Goal: Navigation & Orientation: Find specific page/section

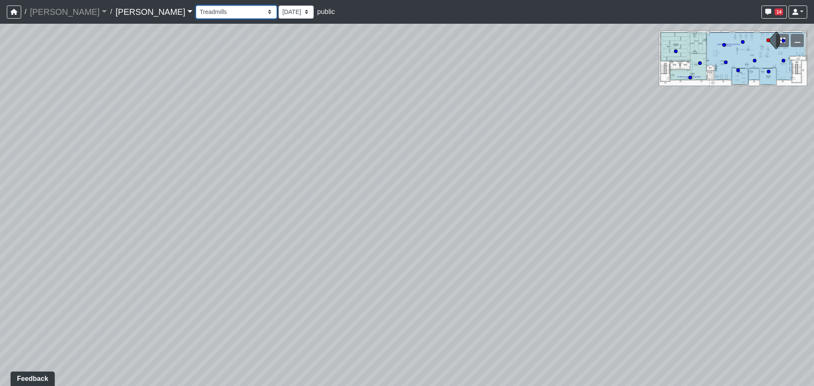
click at [196, 13] on select "Entry Kitchenette Lounge Pool Table Seating 1 Seating 2 Seating 3 Seating 4 Ban…" at bounding box center [236, 12] width 81 height 13
click at [196, 6] on select "Entry Kitchenette Lounge Pool Table Seating 1 Seating 2 Seating 3 Seating 4 Ban…" at bounding box center [236, 12] width 81 height 13
select select "4UbksKA8u13QhWBBYnbWCR"
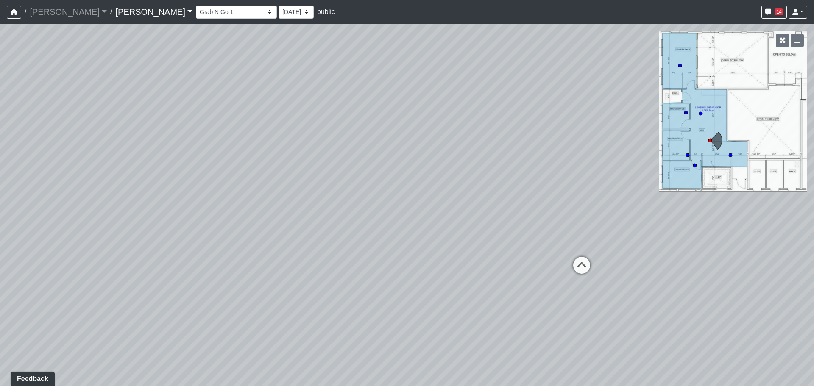
click at [635, 176] on div "Loading... Grab N Go 2 Loading... Conference Loading... Micro Office 2 Loading.…" at bounding box center [407, 205] width 814 height 363
drag, startPoint x: 402, startPoint y: 128, endPoint x: 290, endPoint y: 195, distance: 129.7
click at [290, 195] on div "Loading... Grab N Go 2 Loading... Conference Loading... Micro Office 2 Loading.…" at bounding box center [407, 205] width 814 height 363
click at [472, 208] on icon at bounding box center [473, 213] width 25 height 25
click at [501, 178] on div "Loading... Grab N Go 2 Loading... Conference Loading... Micro Office 2 Loading.…" at bounding box center [407, 205] width 814 height 363
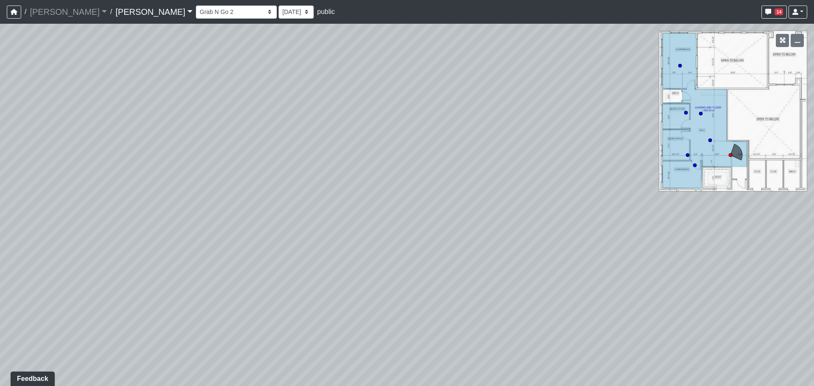
drag, startPoint x: 194, startPoint y: 142, endPoint x: 505, endPoint y: 177, distance: 313.2
click at [505, 177] on div "Loading... Grab N Go 2 Loading... Conference Loading... Micro Office 2 Loading.…" at bounding box center [407, 205] width 814 height 363
drag, startPoint x: 287, startPoint y: 220, endPoint x: 532, endPoint y: 218, distance: 245.1
click at [532, 217] on div "Loading... Grab N Go 2 Loading... Conference Loading... Micro Office 2 Loading.…" at bounding box center [407, 205] width 814 height 363
click at [232, 244] on icon at bounding box center [238, 251] width 25 height 25
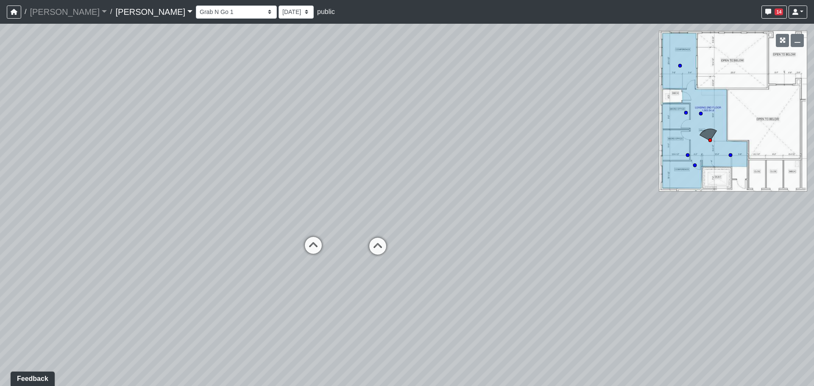
drag, startPoint x: 478, startPoint y: 198, endPoint x: 134, endPoint y: 190, distance: 344.0
click at [134, 190] on div "Loading... Grab N Go 2 Loading... Conference Loading... Micro Office 2 Loading.…" at bounding box center [407, 205] width 814 height 363
drag, startPoint x: 414, startPoint y: 171, endPoint x: 49, endPoint y: 162, distance: 364.8
click at [20, 161] on div "Loading... Grab N Go 2 Loading... Conference Loading... Micro Office 2 Loading.…" at bounding box center [407, 205] width 814 height 363
click at [166, 174] on div "Loading... Grab N Go 2 Loading... Conference Loading... Micro Office 2 Loading.…" at bounding box center [407, 205] width 814 height 363
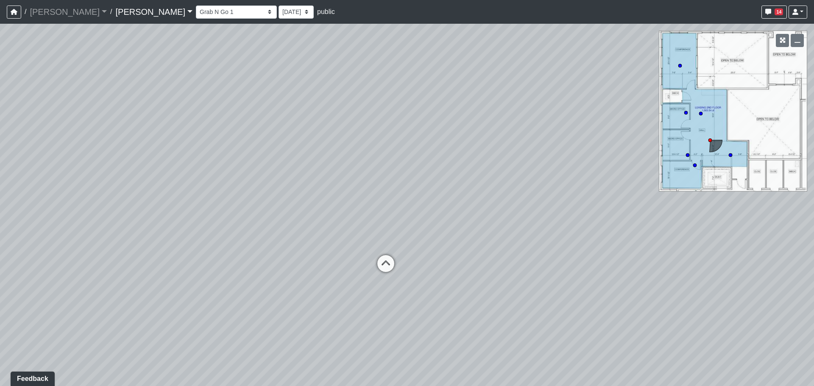
drag, startPoint x: 337, startPoint y: 174, endPoint x: 232, endPoint y: 177, distance: 105.2
click at [228, 176] on div "Loading... Grab N Go 2 Loading... Conference Loading... Micro Office 2 Loading.…" at bounding box center [407, 205] width 814 height 363
click at [378, 193] on div "Loading... Grab N Go 2 Loading... Conference Loading... Micro Office 2 Loading.…" at bounding box center [407, 205] width 814 height 363
click at [248, 300] on icon at bounding box center [248, 305] width 25 height 25
drag, startPoint x: 155, startPoint y: 253, endPoint x: 452, endPoint y: 246, distance: 296.5
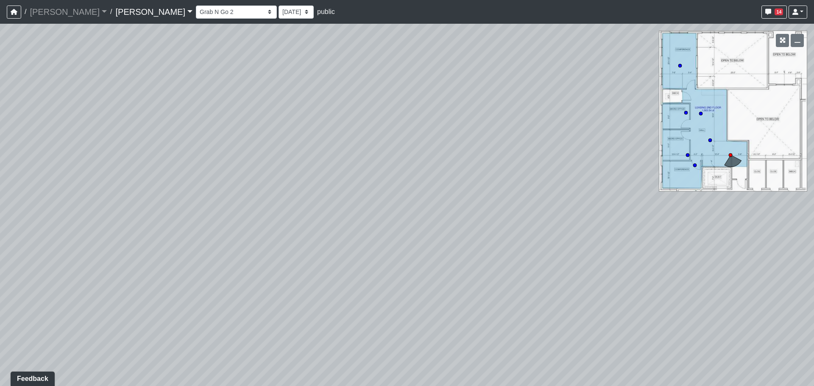
click at [447, 246] on div "Loading... Grab N Go 2 Loading... Conference Loading... Micro Office 2 Loading.…" at bounding box center [407, 205] width 814 height 363
click at [505, 214] on div "Loading... Grab N Go 2 Loading... Conference Loading... Micro Office 2 Loading.…" at bounding box center [407, 205] width 814 height 363
drag, startPoint x: 179, startPoint y: 208, endPoint x: 524, endPoint y: 204, distance: 345.2
click at [524, 204] on div "Loading... Grab N Go 2 Loading... Conference Loading... Micro Office 2 Loading.…" at bounding box center [407, 205] width 814 height 363
click at [565, 194] on div "Loading... Grab N Go 2 Loading... Conference Loading... Micro Office 2 Loading.…" at bounding box center [407, 205] width 814 height 363
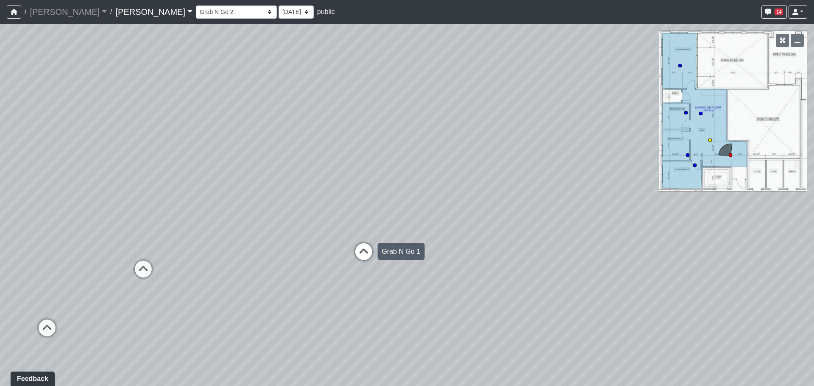
click at [365, 253] on icon at bounding box center [363, 255] width 25 height 25
drag, startPoint x: 564, startPoint y: 215, endPoint x: 173, endPoint y: 240, distance: 391.4
click at [173, 240] on div "Loading... Grab N Go 2 Loading... Conference Loading... Micro Office 2 Loading.…" at bounding box center [407, 205] width 814 height 363
drag, startPoint x: 489, startPoint y: 222, endPoint x: 151, endPoint y: 240, distance: 338.0
click at [151, 240] on div "Loading... Grab N Go 2 Loading... Conference Loading... Micro Office 2 Loading.…" at bounding box center [407, 205] width 814 height 363
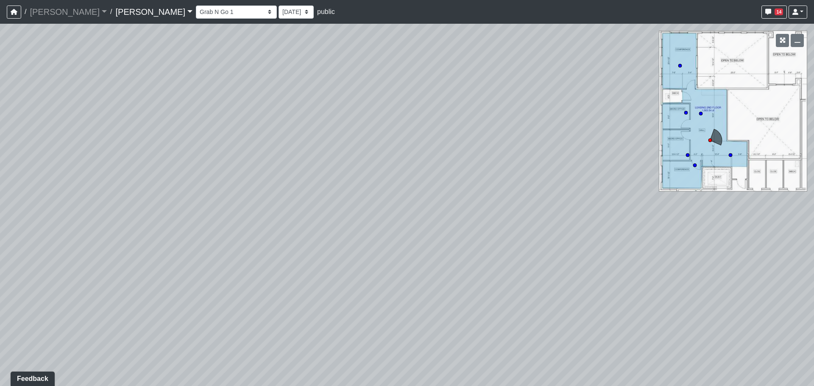
click at [139, 222] on div "Loading... Grab N Go 2 Loading... Conference Loading... Micro Office 2 Loading.…" at bounding box center [407, 205] width 814 height 363
click at [215, 209] on div "Loading... Grab N Go 2 Loading... Conference Loading... Micro Office 2 Loading.…" at bounding box center [407, 205] width 814 height 363
drag, startPoint x: 518, startPoint y: 216, endPoint x: 349, endPoint y: 223, distance: 168.9
click at [349, 223] on div "Loading... Grab N Go 2 Loading... Conference Loading... Micro Office 2 Loading.…" at bounding box center [407, 205] width 814 height 363
click at [112, 319] on icon at bounding box center [107, 330] width 25 height 25
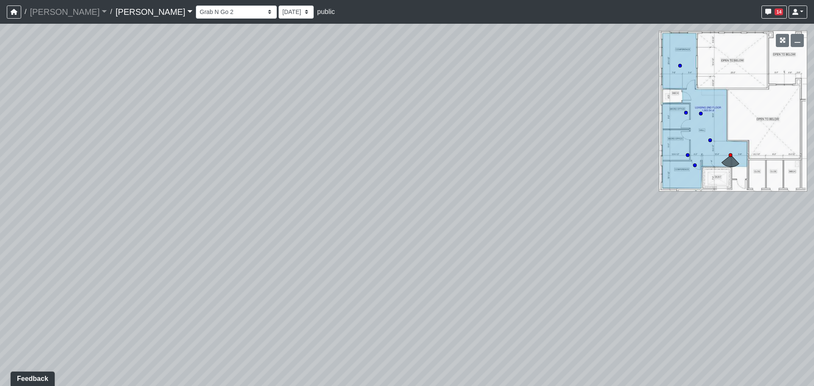
drag, startPoint x: 395, startPoint y: 236, endPoint x: 240, endPoint y: 234, distance: 155.2
click at [240, 234] on div "Loading... Grab N Go 2 Loading... Conference Loading... Micro Office 2 Loading.…" at bounding box center [407, 205] width 814 height 363
drag, startPoint x: 512, startPoint y: 220, endPoint x: 231, endPoint y: 241, distance: 281.9
click at [231, 241] on div "Loading... Grab N Go 2 Loading... Conference Loading... Micro Office 2 Loading.…" at bounding box center [407, 205] width 814 height 363
click at [425, 261] on icon at bounding box center [424, 268] width 25 height 25
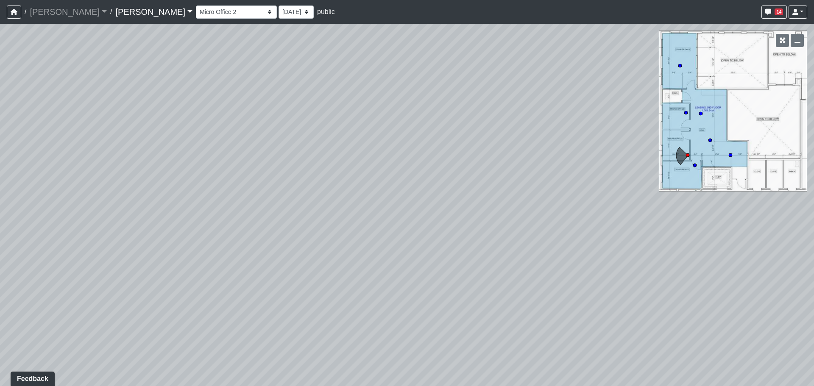
drag, startPoint x: 173, startPoint y: 240, endPoint x: 467, endPoint y: 215, distance: 294.9
click at [467, 214] on div "Loading... Grab N Go 2 Loading... Conference Loading... Micro Office 2 Loading.…" at bounding box center [407, 205] width 814 height 363
click at [468, 236] on div "Loading... Grab N Go 2 Loading... Conference Loading... Micro Office 2 Loading.…" at bounding box center [407, 205] width 814 height 363
click at [468, 217] on div "Loading... Grab N Go 2 Loading... Conference Loading... Micro Office 2 Loading.…" at bounding box center [407, 205] width 814 height 363
drag, startPoint x: 226, startPoint y: 214, endPoint x: 486, endPoint y: 209, distance: 259.1
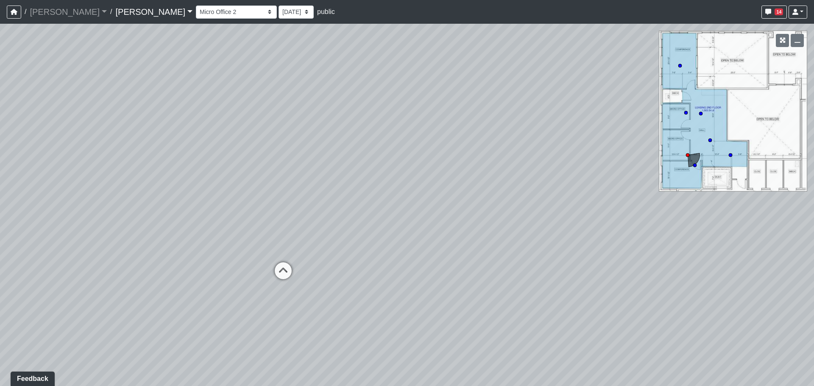
click at [488, 209] on div "Loading... Grab N Go 2 Loading... Conference Loading... Micro Office 2 Loading.…" at bounding box center [407, 205] width 814 height 363
click at [438, 208] on div "Loading... Grab N Go 2 Loading... Conference Loading... Micro Office 2 Loading.…" at bounding box center [407, 205] width 814 height 363
click at [591, 276] on icon at bounding box center [595, 278] width 25 height 25
click at [273, 228] on div "Loading... Grab N Go 2 Loading... Conference Loading... Micro Office 2 Loading.…" at bounding box center [407, 205] width 814 height 363
drag, startPoint x: 449, startPoint y: 210, endPoint x: 369, endPoint y: 227, distance: 81.1
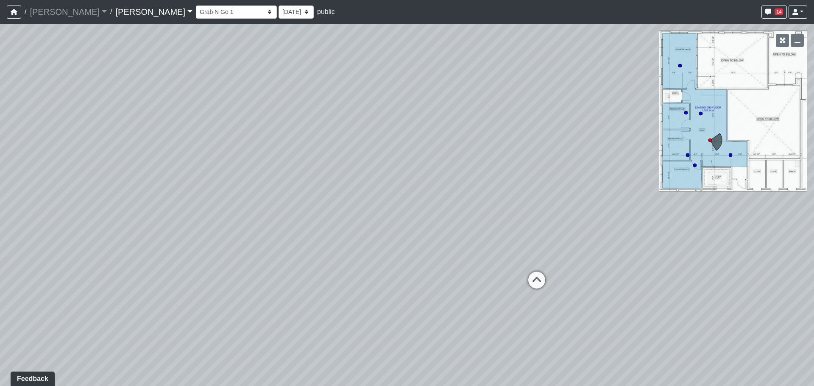
click at [369, 227] on div "Loading... Grab N Go 2 Loading... Conference Loading... Micro Office 2 Loading.…" at bounding box center [407, 205] width 814 height 363
click at [535, 275] on icon at bounding box center [536, 284] width 25 height 25
click at [458, 241] on div "Loading... Grab N Go 2 Loading... Conference Loading... Micro Office 2 Loading.…" at bounding box center [407, 205] width 814 height 363
drag, startPoint x: 193, startPoint y: 237, endPoint x: 492, endPoint y: 240, distance: 299.8
click at [493, 240] on div "Loading... Grab N Go 2 Loading... Conference Loading... Micro Office 2 Loading.…" at bounding box center [407, 205] width 814 height 363
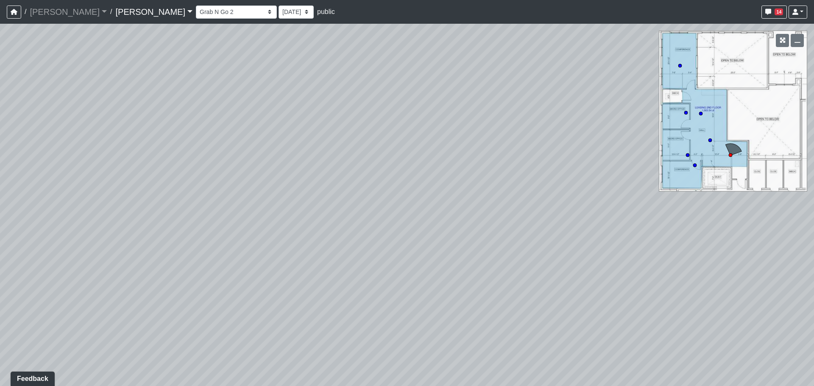
drag, startPoint x: 222, startPoint y: 238, endPoint x: 482, endPoint y: 224, distance: 259.9
click at [482, 224] on div "Loading... Grab N Go 2 Loading... Conference Loading... Micro Office 2 Loading.…" at bounding box center [407, 205] width 814 height 363
drag, startPoint x: 268, startPoint y: 227, endPoint x: 368, endPoint y: 234, distance: 100.4
click at [368, 234] on div "Loading... Grab N Go 2 Loading... Conference Loading... Micro Office 2 Loading.…" at bounding box center [407, 205] width 814 height 363
click at [315, 246] on icon at bounding box center [316, 254] width 25 height 25
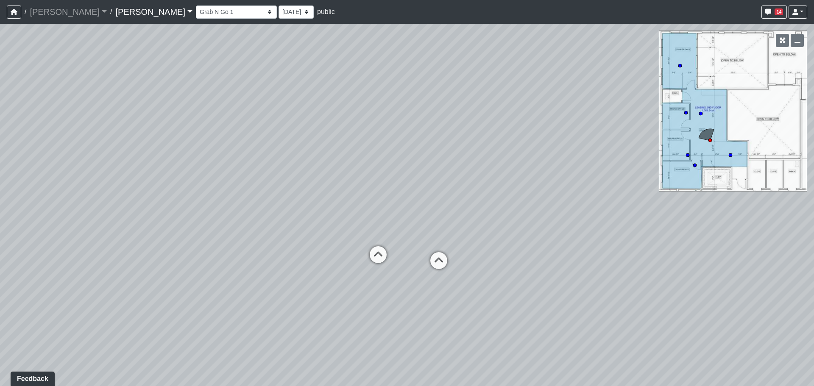
drag, startPoint x: 507, startPoint y: 241, endPoint x: 275, endPoint y: 244, distance: 232.0
click at [275, 244] on div "Loading... Grab N Go 2 Loading... Conference Loading... Micro Office 2 Loading.…" at bounding box center [407, 205] width 814 height 363
drag, startPoint x: 553, startPoint y: 245, endPoint x: 122, endPoint y: 237, distance: 431.3
click at [122, 237] on div "Loading... Grab N Go 2 Loading... Conference Loading... Micro Office 2 Loading.…" at bounding box center [407, 205] width 814 height 363
drag, startPoint x: 547, startPoint y: 233, endPoint x: 257, endPoint y: 235, distance: 290.5
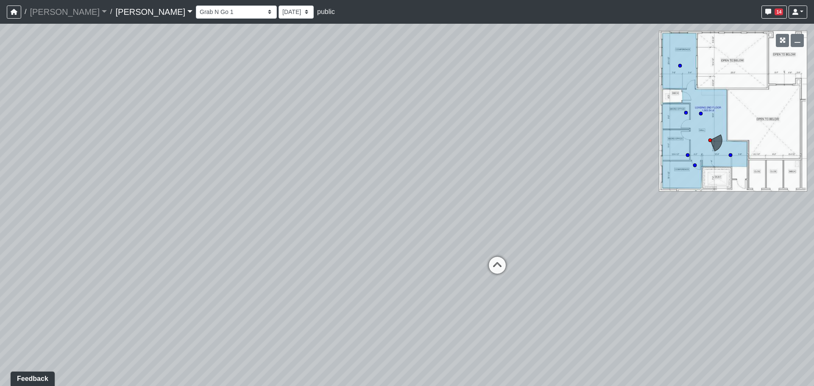
click at [257, 235] on div "Loading... Grab N Go 2 Loading... Conference Loading... Micro Office 2 Loading.…" at bounding box center [407, 205] width 814 height 363
drag, startPoint x: 349, startPoint y: 233, endPoint x: 310, endPoint y: 240, distance: 39.3
click at [310, 240] on div "Loading... Grab N Go 2 Loading... Conference Loading... Micro Office 2 Loading.…" at bounding box center [407, 205] width 814 height 363
drag, startPoint x: 432, startPoint y: 226, endPoint x: 370, endPoint y: 241, distance: 63.6
click at [370, 241] on div "Loading... Grab N Go 2 Loading... Conference Loading... Micro Office 2 Loading.…" at bounding box center [407, 205] width 814 height 363
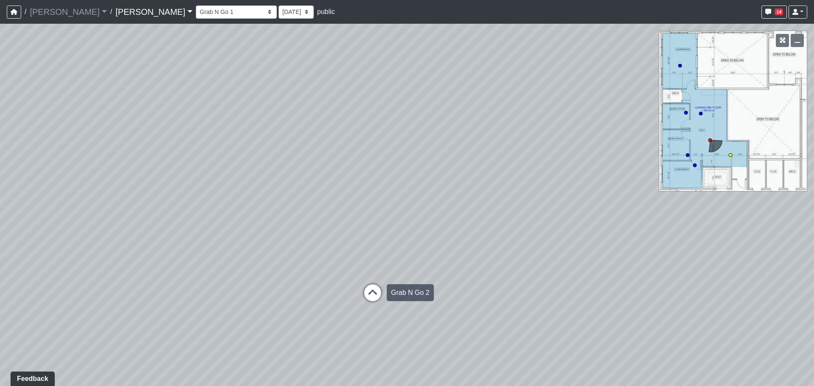
click at [372, 287] on icon at bounding box center [372, 297] width 25 height 25
drag, startPoint x: 116, startPoint y: 238, endPoint x: 550, endPoint y: 238, distance: 433.8
click at [550, 238] on div "Loading... Grab N Go 2 Loading... Conference Loading... Micro Office 2 Loading.…" at bounding box center [407, 205] width 814 height 363
click at [575, 221] on div "Loading... Grab N Go 2 Loading... Conference Loading... Micro Office 2 Loading.…" at bounding box center [407, 205] width 814 height 363
click at [546, 214] on div "Loading... Grab N Go 2 Loading... Conference Loading... Micro Office 2 Loading.…" at bounding box center [407, 205] width 814 height 363
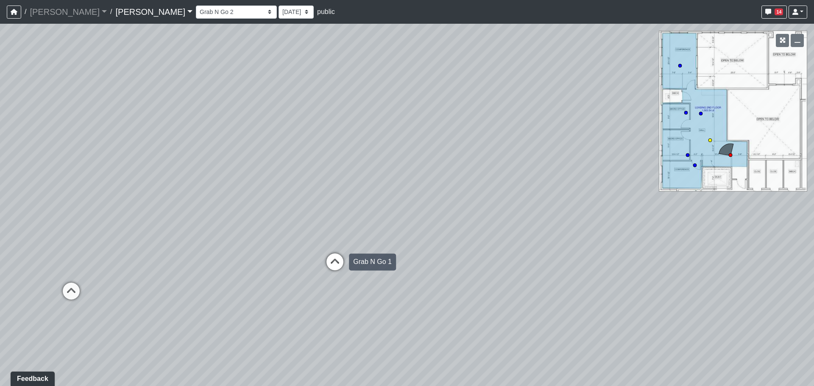
click at [332, 258] on icon at bounding box center [334, 266] width 25 height 25
drag, startPoint x: 140, startPoint y: 229, endPoint x: 541, endPoint y: 214, distance: 401.4
click at [541, 214] on div "Loading... Grab N Go 2 Loading... Conference Loading... Micro Office 2 Loading.…" at bounding box center [407, 205] width 814 height 363
drag, startPoint x: 187, startPoint y: 181, endPoint x: 594, endPoint y: 209, distance: 407.2
click at [594, 209] on div "Loading... Grab N Go 2 Loading... Conference Loading... Micro Office 2 Loading.…" at bounding box center [407, 205] width 814 height 363
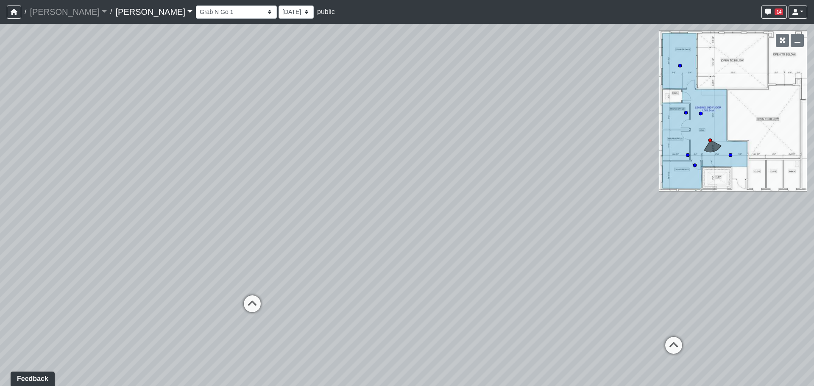
drag, startPoint x: 289, startPoint y: 208, endPoint x: 589, endPoint y: 204, distance: 299.4
click at [589, 204] on div "Loading... Grab N Go 2 Loading... Conference Loading... Micro Office 2 Loading.…" at bounding box center [407, 205] width 814 height 363
drag, startPoint x: 279, startPoint y: 205, endPoint x: 532, endPoint y: 201, distance: 252.7
click at [532, 201] on div "Loading... Grab N Go 2 Loading... Conference Loading... Micro Office 2 Loading.…" at bounding box center [407, 205] width 814 height 363
drag, startPoint x: 265, startPoint y: 225, endPoint x: 358, endPoint y: 201, distance: 96.3
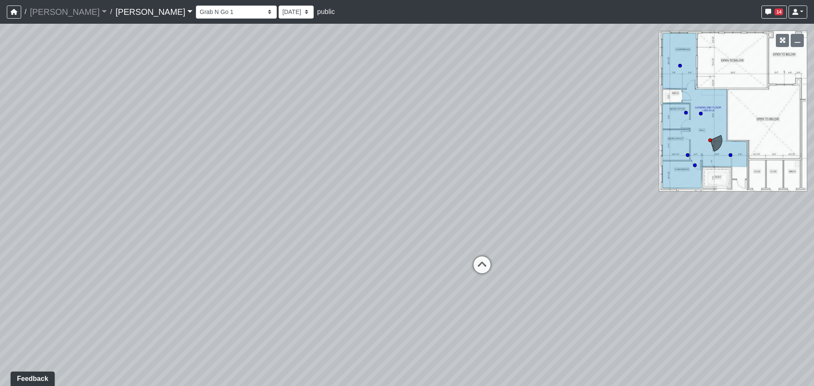
click at [358, 201] on div "Loading... Grab N Go 2 Loading... Conference Loading... Micro Office 2 Loading.…" at bounding box center [407, 205] width 814 height 363
drag, startPoint x: 589, startPoint y: 176, endPoint x: 464, endPoint y: 197, distance: 126.4
click at [464, 197] on div "Loading... Grab N Go 2 Loading... Conference Loading... Micro Office 2 Loading.…" at bounding box center [407, 205] width 814 height 363
click at [405, 281] on icon at bounding box center [403, 283] width 25 height 25
click at [524, 232] on div "Loading... Grab N Go 2 Loading... Conference Loading... Micro Office 2 Loading.…" at bounding box center [407, 205] width 814 height 363
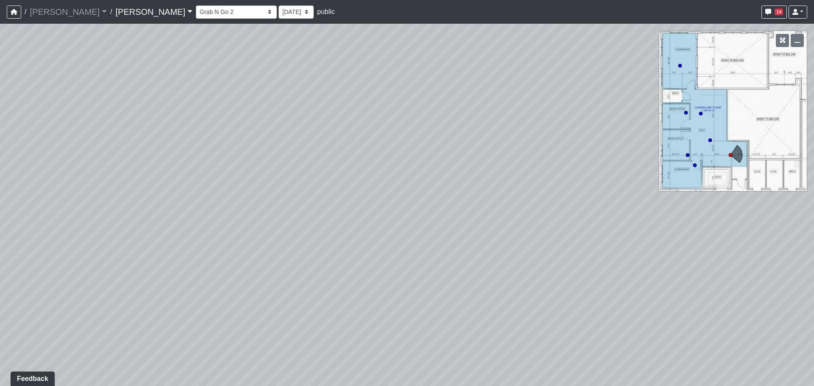
click at [540, 198] on div "Loading... Grab N Go 2 Loading... Conference Loading... Micro Office 2 Loading.…" at bounding box center [407, 205] width 814 height 363
drag, startPoint x: 147, startPoint y: 229, endPoint x: 497, endPoint y: 216, distance: 349.6
click at [497, 216] on div "Loading... Grab N Go 2 Loading... Conference Loading... Micro Office 2 Loading.…" at bounding box center [407, 205] width 814 height 363
click at [234, 237] on icon at bounding box center [229, 246] width 25 height 25
drag, startPoint x: 498, startPoint y: 218, endPoint x: 143, endPoint y: 218, distance: 354.9
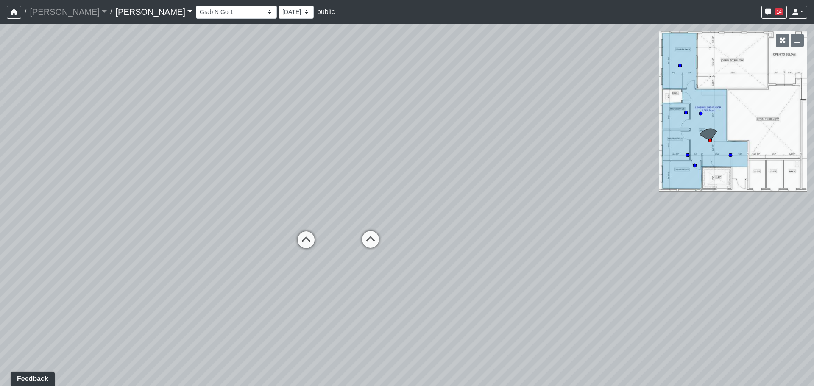
click at [143, 218] on div "Loading... Grab N Go 2 Loading... Conference Loading... Micro Office 2 Loading.…" at bounding box center [407, 205] width 814 height 363
drag, startPoint x: 453, startPoint y: 224, endPoint x: 174, endPoint y: 223, distance: 279.4
click at [174, 223] on div "Loading... Grab N Go 2 Loading... Conference Loading... Micro Office 2 Loading.…" at bounding box center [407, 205] width 814 height 363
drag, startPoint x: 461, startPoint y: 219, endPoint x: 157, endPoint y: 231, distance: 304.7
click at [147, 233] on div "Loading... Grab N Go 2 Loading... Conference Loading... Micro Office 2 Loading.…" at bounding box center [407, 205] width 814 height 363
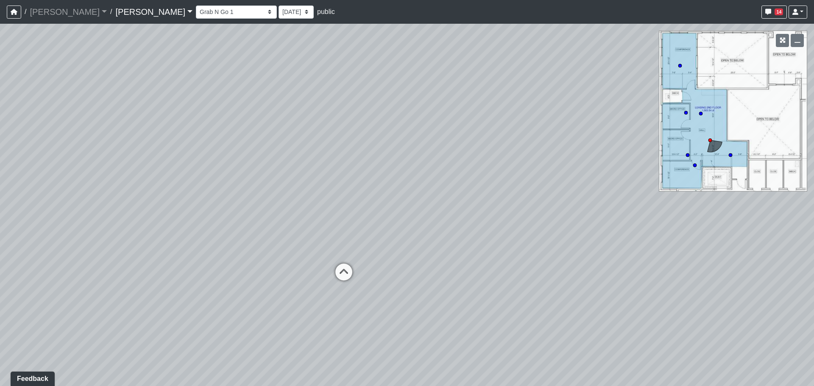
drag, startPoint x: 414, startPoint y: 201, endPoint x: 278, endPoint y: 220, distance: 137.1
click at [278, 220] on div "Loading... Grab N Go 2 Loading... Conference Loading... Micro Office 2 Loading.…" at bounding box center [407, 205] width 814 height 363
click at [343, 271] on icon at bounding box center [341, 276] width 25 height 25
drag, startPoint x: 179, startPoint y: 233, endPoint x: 418, endPoint y: 232, distance: 238.7
click at [418, 232] on div "Loading... Grab N Go 2 Loading... Conference Loading... Micro Office 2 Loading.…" at bounding box center [407, 205] width 814 height 363
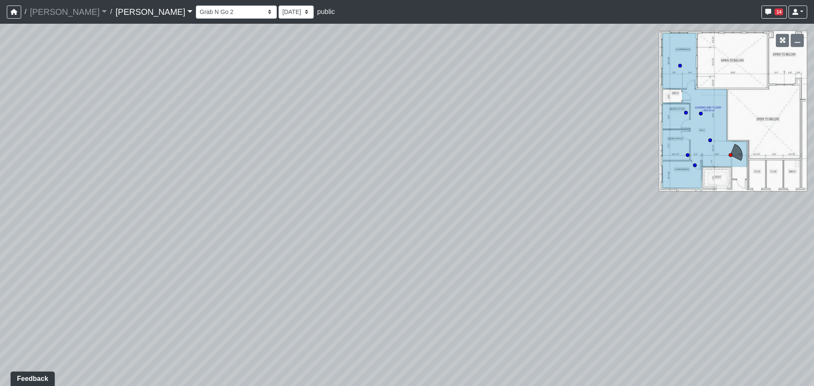
drag, startPoint x: 179, startPoint y: 213, endPoint x: 471, endPoint y: 233, distance: 292.4
click at [471, 233] on div "Loading... Grab N Go 2 Loading... Conference Loading... Micro Office 2 Loading.…" at bounding box center [407, 205] width 814 height 363
drag, startPoint x: 188, startPoint y: 237, endPoint x: 421, endPoint y: 232, distance: 232.4
click at [421, 232] on div "Loading... Grab N Go 2 Loading... Conference Loading... Micro Office 2 Loading.…" at bounding box center [407, 205] width 814 height 363
click at [398, 242] on div "Loading... Grab N Go 2 Loading... Conference Loading... Micro Office 2 Loading.…" at bounding box center [407, 205] width 814 height 363
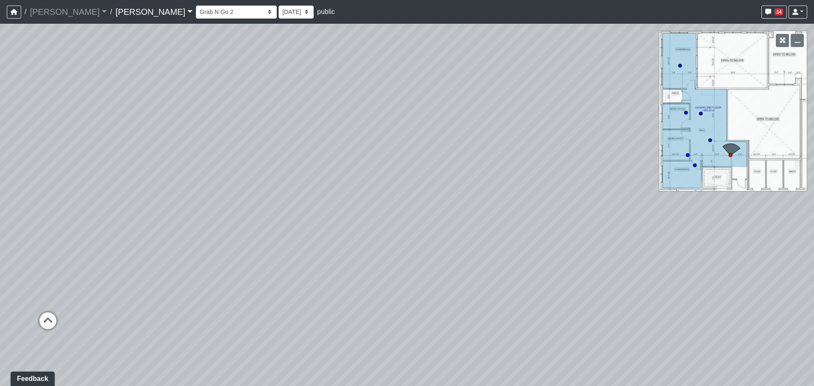
drag, startPoint x: 116, startPoint y: 273, endPoint x: 285, endPoint y: 265, distance: 169.8
click at [285, 265] on div "Loading... Grab N Go 2 Loading... Conference Loading... Micro Office 2 Loading.…" at bounding box center [407, 205] width 814 height 363
click at [258, 270] on icon at bounding box center [261, 273] width 25 height 25
click at [172, 233] on div "Loading... Grab N Go 2 Loading... Conference Loading... Micro Office 2 Loading.…" at bounding box center [407, 205] width 814 height 363
click at [144, 232] on div "Loading... Grab N Go 2 Loading... Conference Loading... Micro Office 2 Loading.…" at bounding box center [407, 205] width 814 height 363
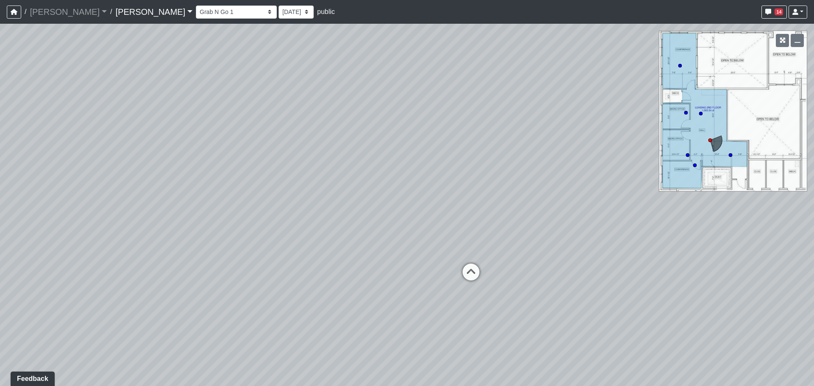
drag, startPoint x: 427, startPoint y: 226, endPoint x: 151, endPoint y: 226, distance: 276.0
click at [151, 226] on div "Loading... Grab N Go 2 Loading... Conference Loading... Micro Office 2 Loading.…" at bounding box center [407, 205] width 814 height 363
drag, startPoint x: 425, startPoint y: 219, endPoint x: 261, endPoint y: 231, distance: 164.5
click at [261, 231] on div "Loading... Grab N Go 2 Loading... Conference Loading... Micro Office 2 Loading.…" at bounding box center [407, 205] width 814 height 363
click at [373, 276] on icon at bounding box center [375, 284] width 25 height 25
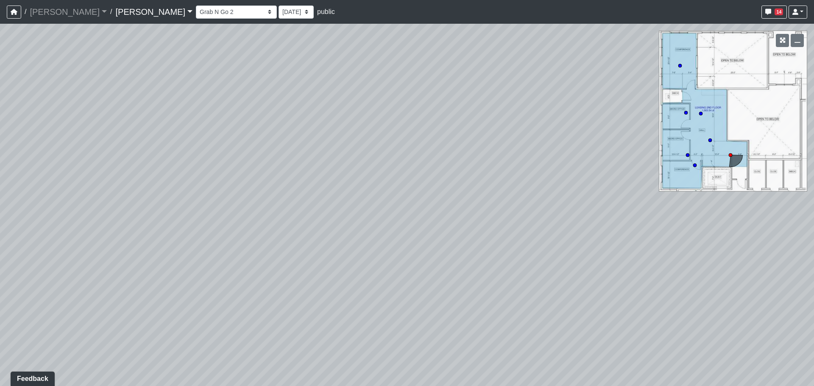
drag, startPoint x: 200, startPoint y: 262, endPoint x: 500, endPoint y: 257, distance: 300.3
click at [502, 257] on div "Loading... Grab N Go 2 Loading... Conference Loading... Micro Office 2 Loading.…" at bounding box center [407, 205] width 814 height 363
click at [469, 212] on div "Loading... Grab N Go 2 Loading... Conference Loading... Micro Office 2 Loading.…" at bounding box center [407, 205] width 814 height 363
drag, startPoint x: 185, startPoint y: 180, endPoint x: 384, endPoint y: 197, distance: 200.0
click at [384, 197] on div "Loading... Grab N Go 2 Loading... Conference Loading... Micro Office 2 Loading.…" at bounding box center [407, 205] width 814 height 363
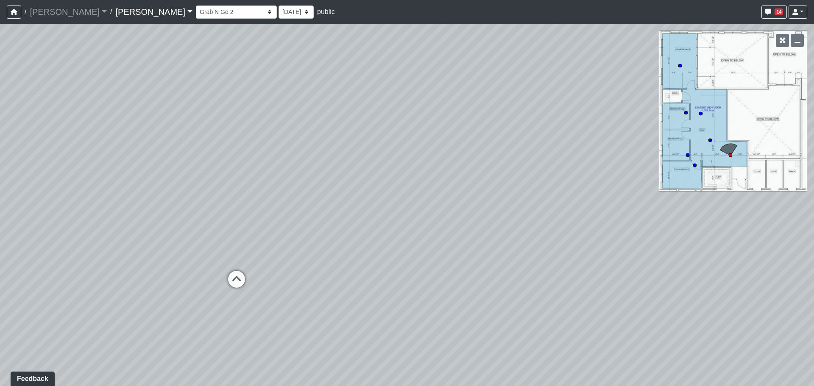
drag, startPoint x: 145, startPoint y: 218, endPoint x: 427, endPoint y: 213, distance: 281.6
click at [427, 213] on div "Loading... Grab N Go 2 Loading... Conference Loading... Micro Office 2 Loading.…" at bounding box center [407, 205] width 814 height 363
drag, startPoint x: 210, startPoint y: 211, endPoint x: 433, endPoint y: 211, distance: 222.6
click at [433, 211] on div "Loading... Grab N Go 2 Loading... Conference Loading... Micro Office 2 Loading.…" at bounding box center [407, 205] width 814 height 363
click at [385, 267] on icon at bounding box center [392, 267] width 25 height 25
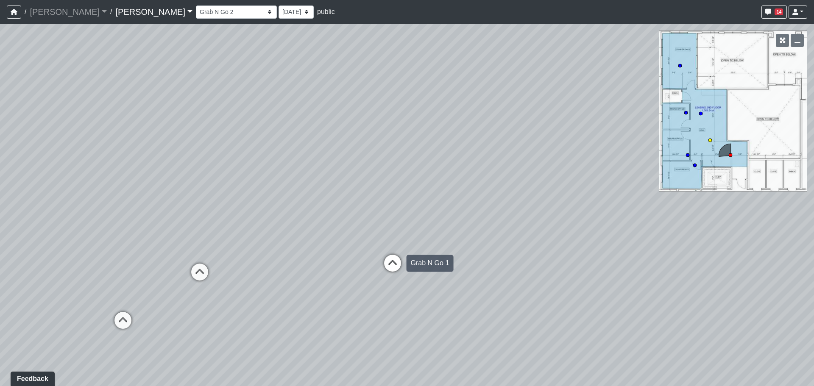
select select "4UbksKA8u13QhWBBYnbWCR"
click at [167, 243] on div "Loading... Grab N Go 2 Loading... Conference Loading... Micro Office 2 Loading.…" at bounding box center [407, 205] width 814 height 363
drag, startPoint x: 461, startPoint y: 226, endPoint x: 117, endPoint y: 254, distance: 345.4
click at [117, 254] on div "Loading... Grab N Go 2 Loading... Conference Loading... Micro Office 2 Loading.…" at bounding box center [407, 205] width 814 height 363
click at [109, 177] on div "Loading... Grab N Go 2 Loading... Conference Loading... Micro Office 2 Loading.…" at bounding box center [407, 205] width 814 height 363
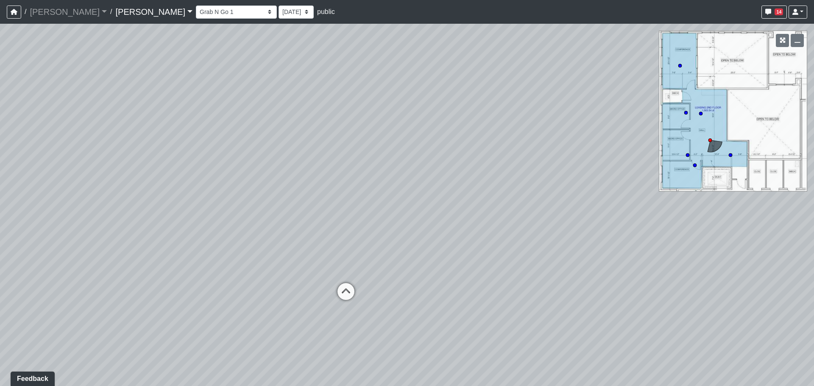
drag, startPoint x: 471, startPoint y: 175, endPoint x: 259, endPoint y: 235, distance: 220.7
click at [259, 235] on div "Loading... Grab N Go 2 Loading... Conference Loading... Micro Office 2 Loading.…" at bounding box center [407, 205] width 814 height 363
